Goal: Information Seeking & Learning: Understand process/instructions

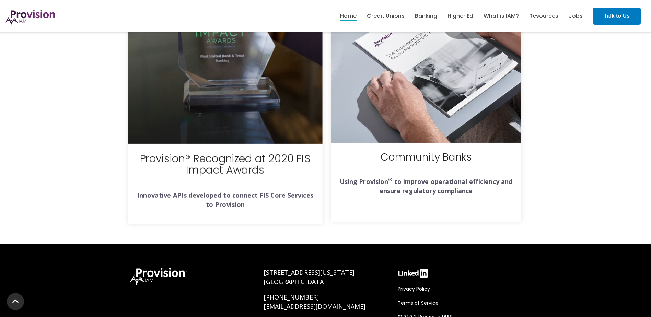
scroll to position [2532, 0]
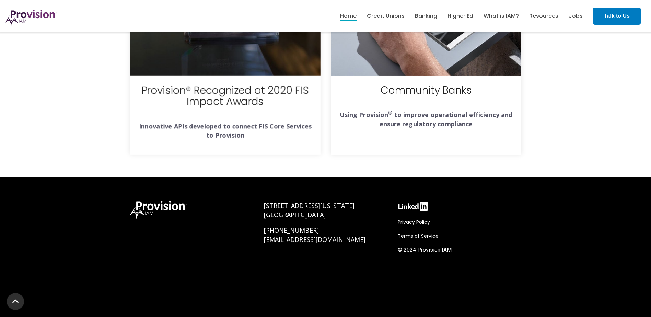
drag, startPoint x: 429, startPoint y: 235, endPoint x: 423, endPoint y: 241, distance: 8.3
click at [429, 235] on span "Terms of Service" at bounding box center [418, 236] width 41 height 7
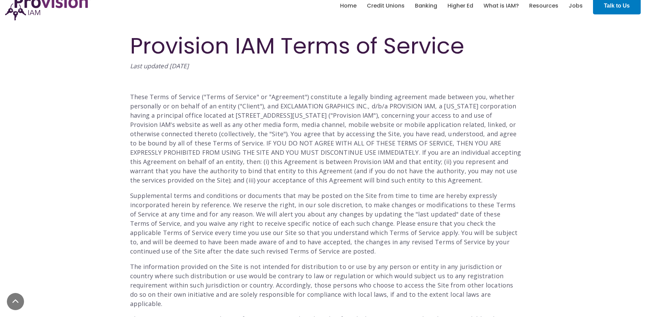
scroll to position [34, 0]
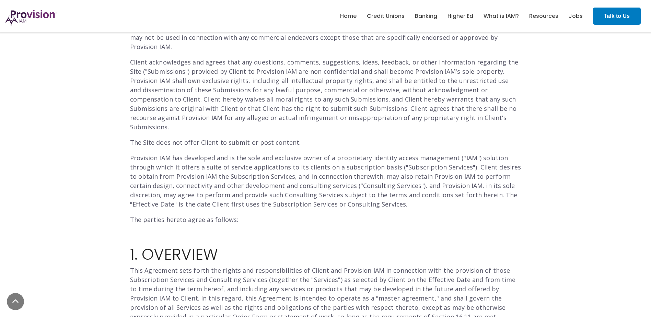
scroll to position [618, 0]
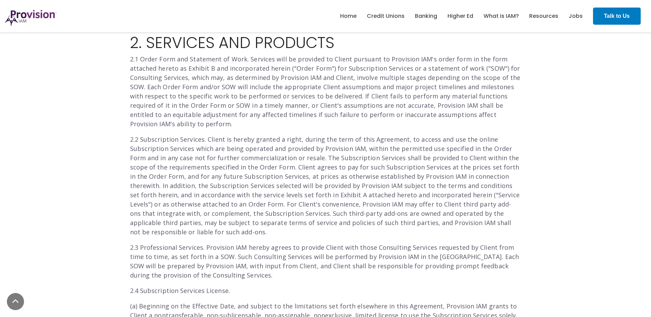
click at [198, 158] on p "2.2 Subscription Services. Client is hereby granted a right, during the term of…" at bounding box center [325, 186] width 391 height 102
